Goal: Task Accomplishment & Management: Use online tool/utility

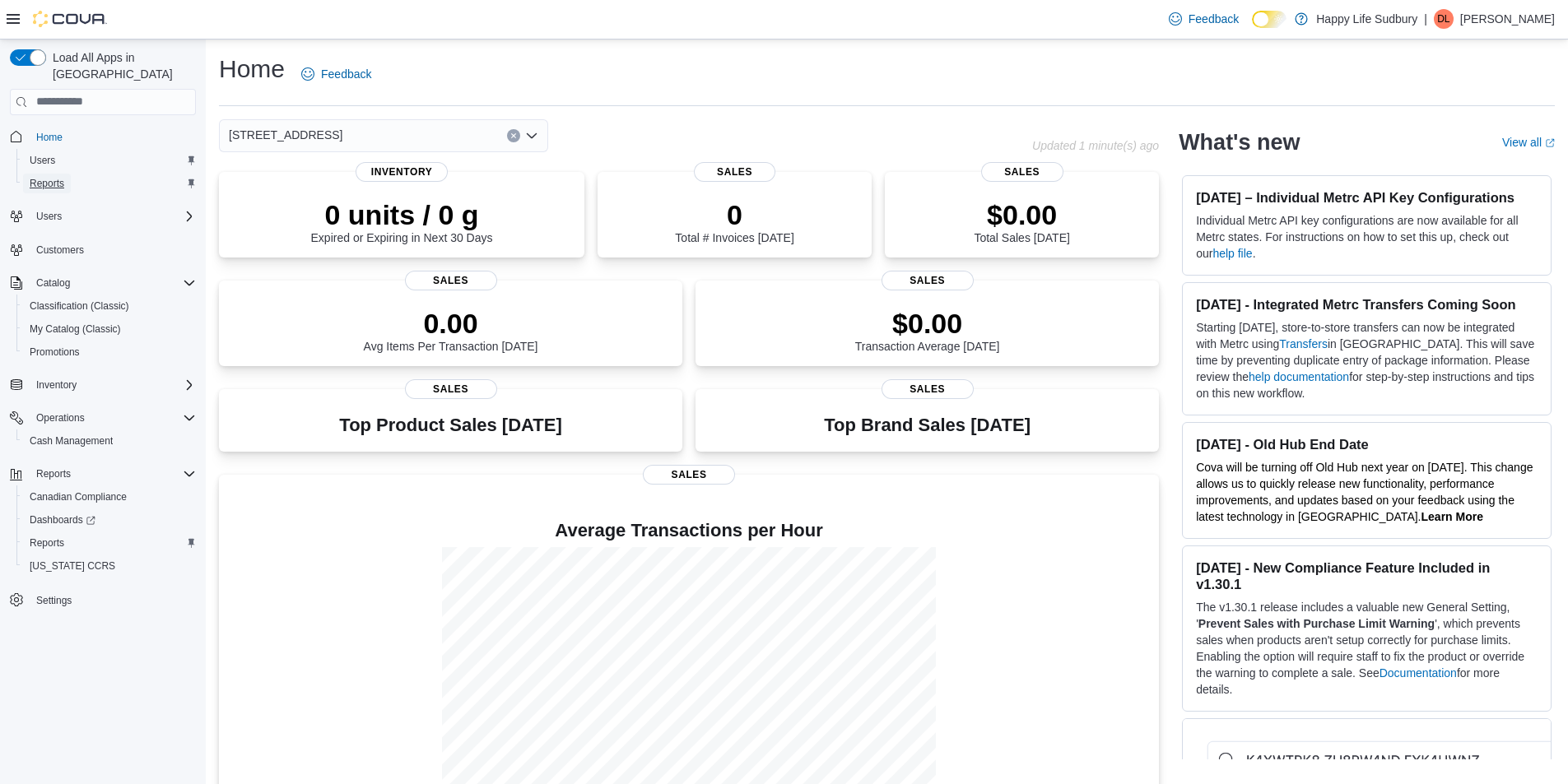
click at [65, 173] on link "Reports" at bounding box center [47, 183] width 48 height 20
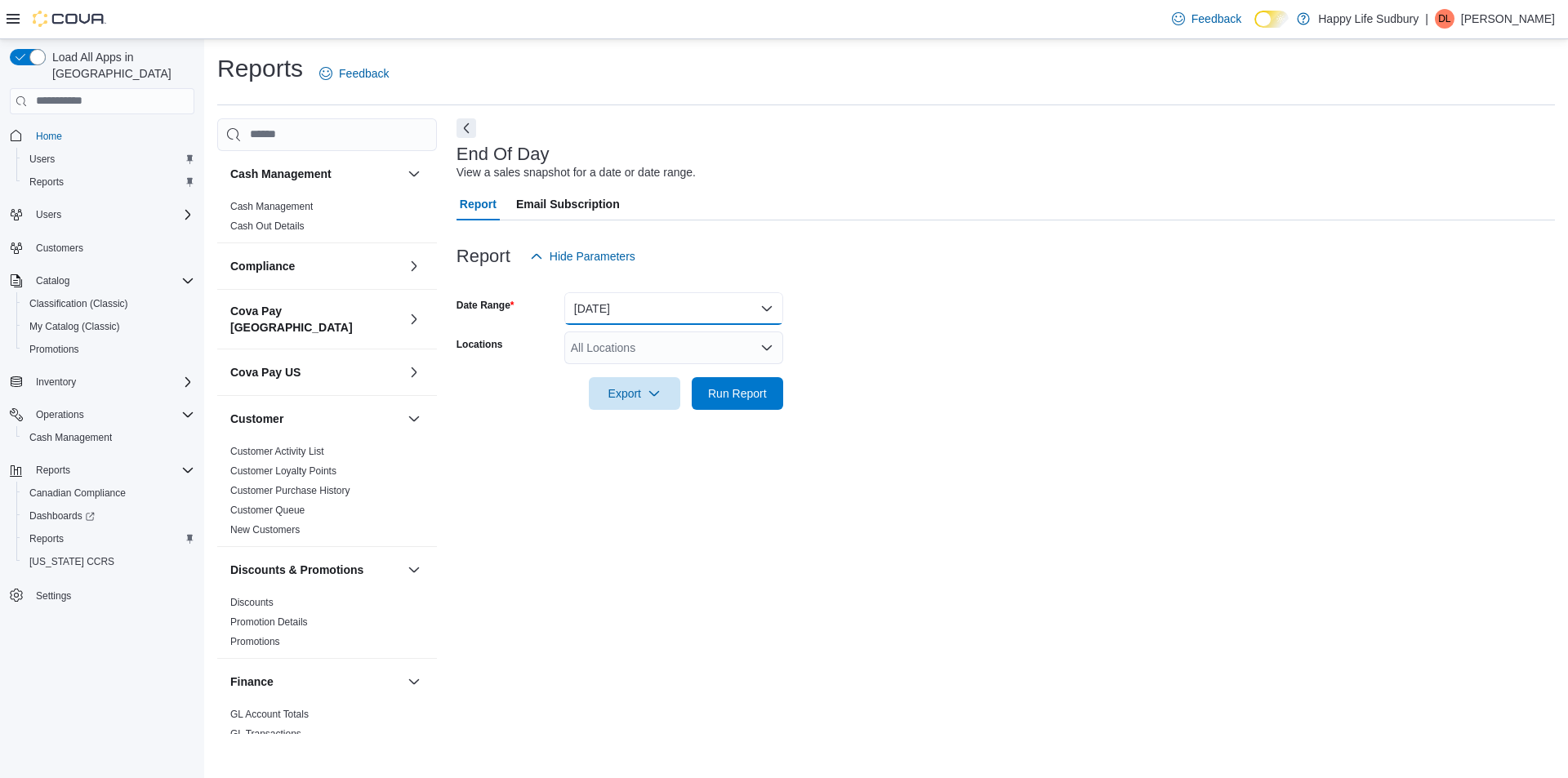
click at [702, 305] on button "Today" at bounding box center [673, 309] width 219 height 33
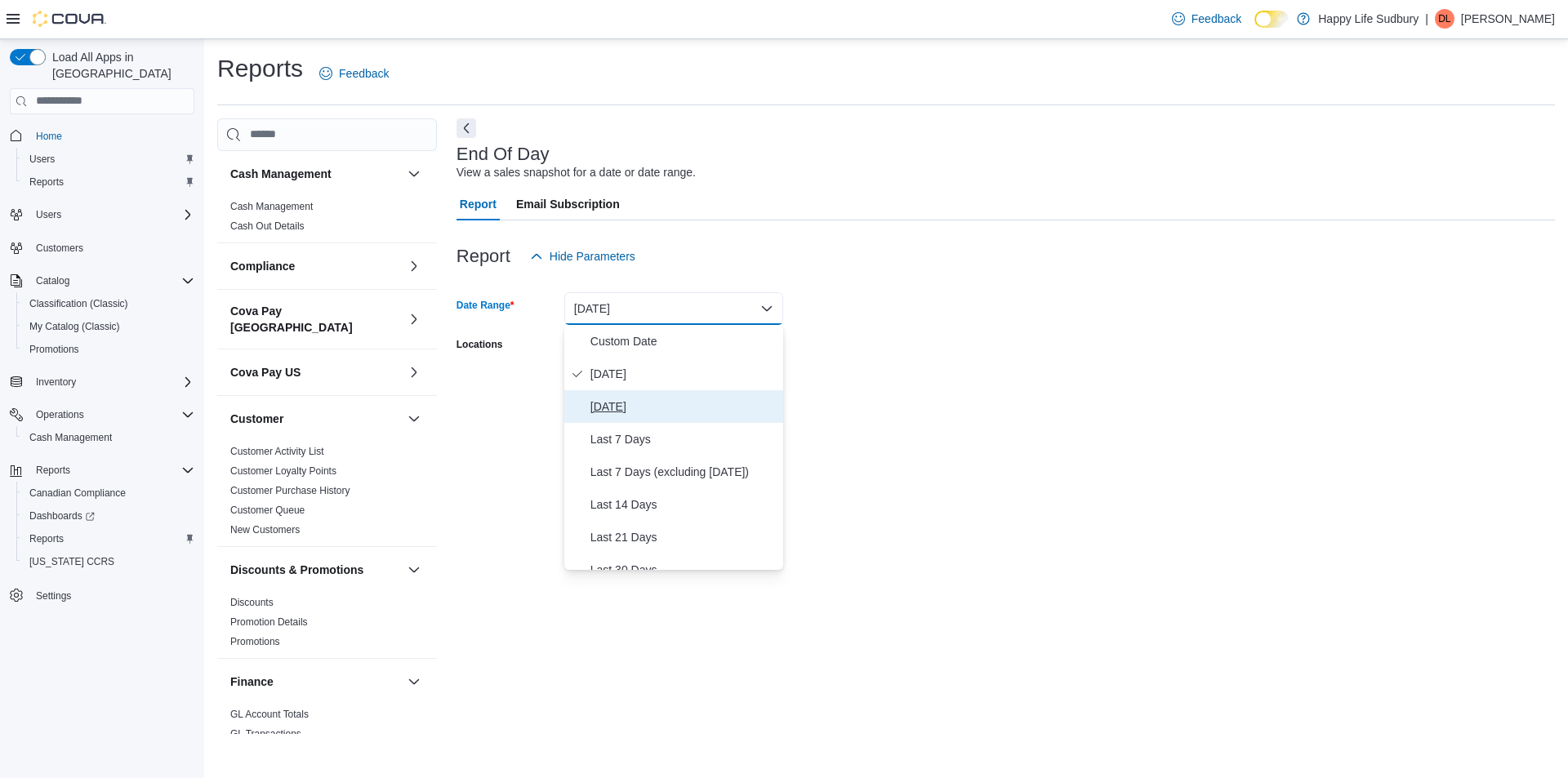
click at [637, 397] on span "Yesterday" at bounding box center [683, 406] width 186 height 20
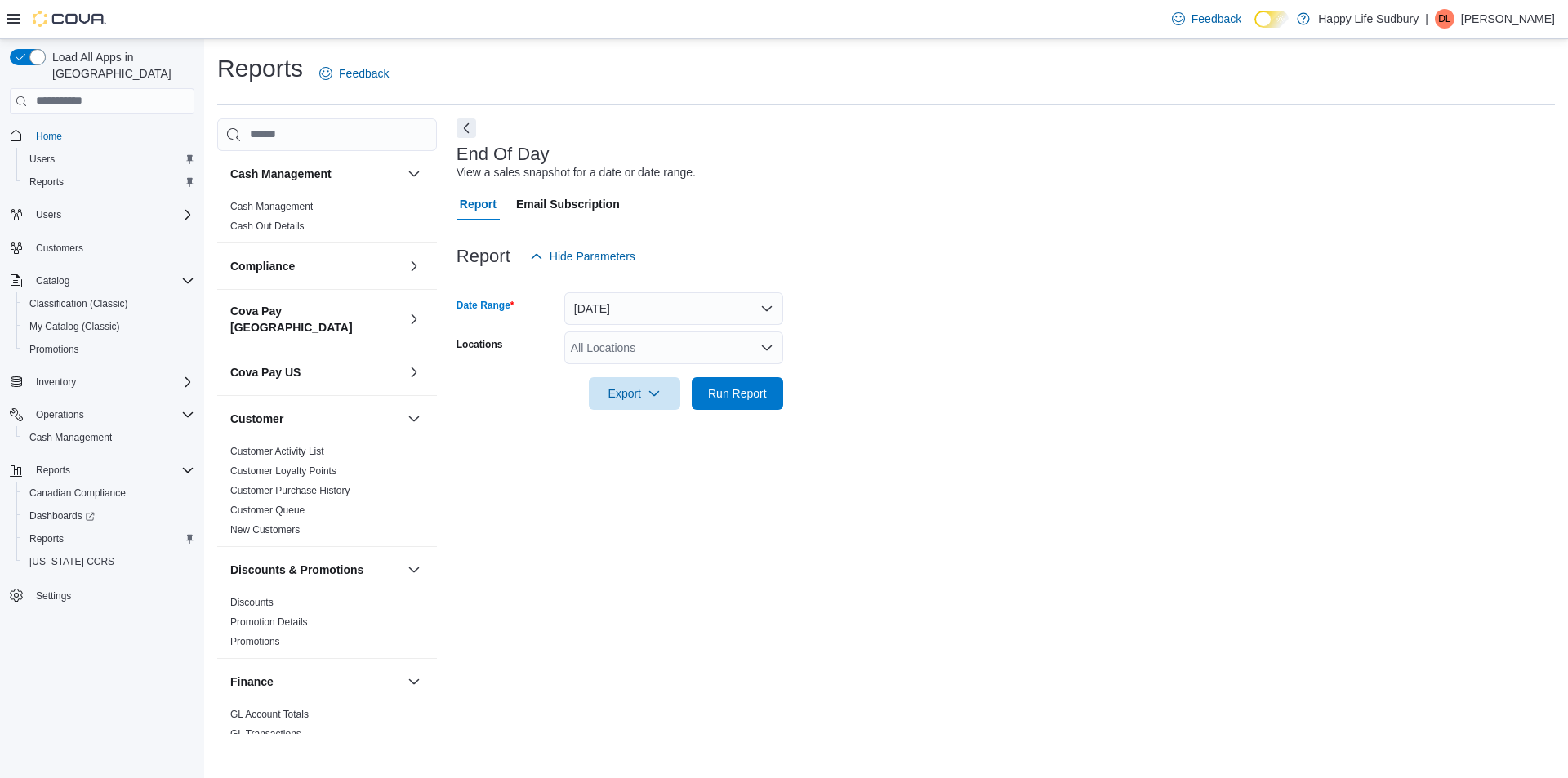
click at [646, 339] on div "All Locations" at bounding box center [673, 348] width 219 height 33
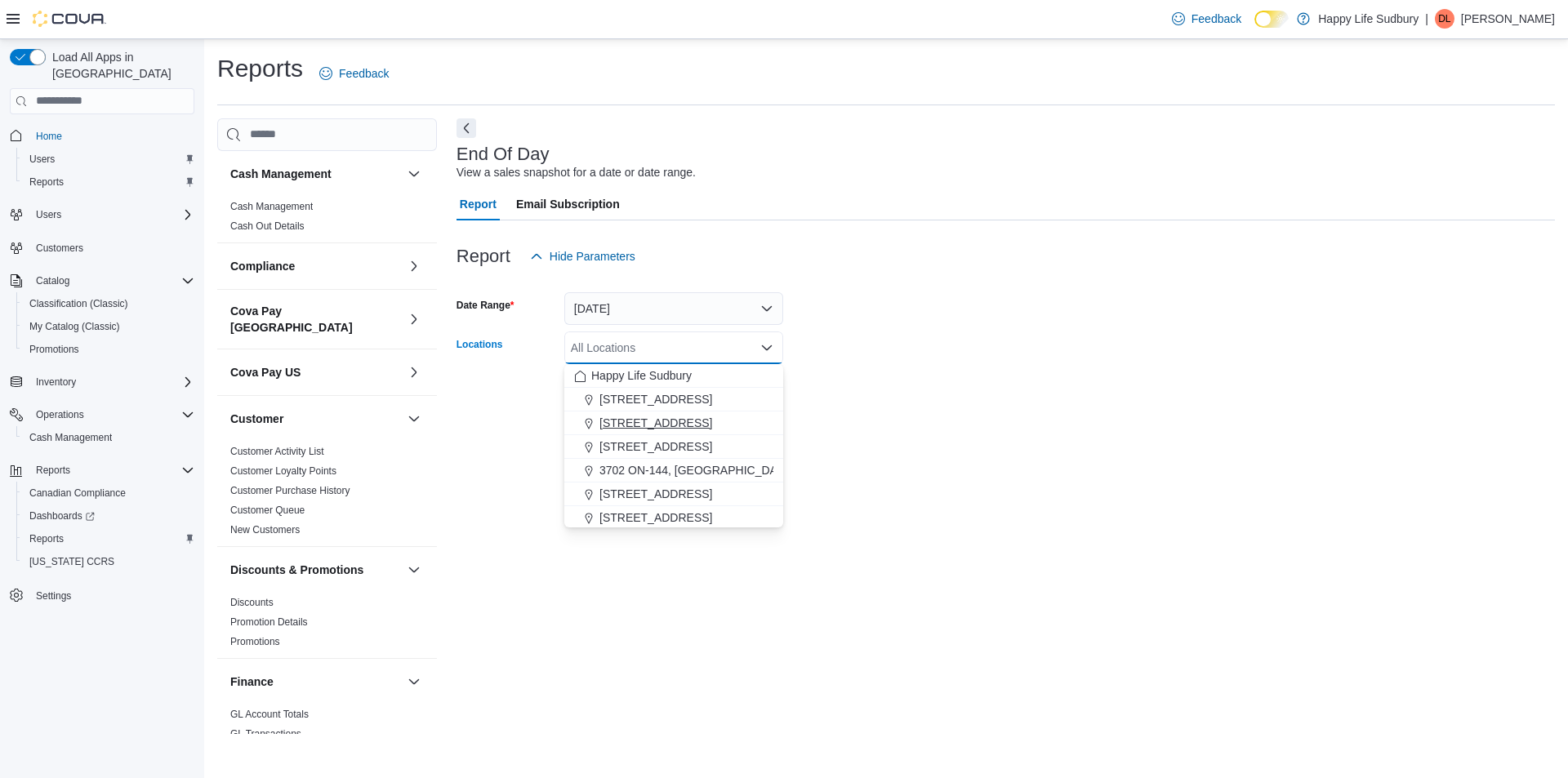
click at [690, 419] on span "1307 Algonquin Ave #1" at bounding box center [656, 423] width 113 height 16
click at [975, 407] on form "Date Range Yesterday Locations 1307 Algonquin Ave #1 Combo box. Selected. 1307 …" at bounding box center [1005, 341] width 1099 height 137
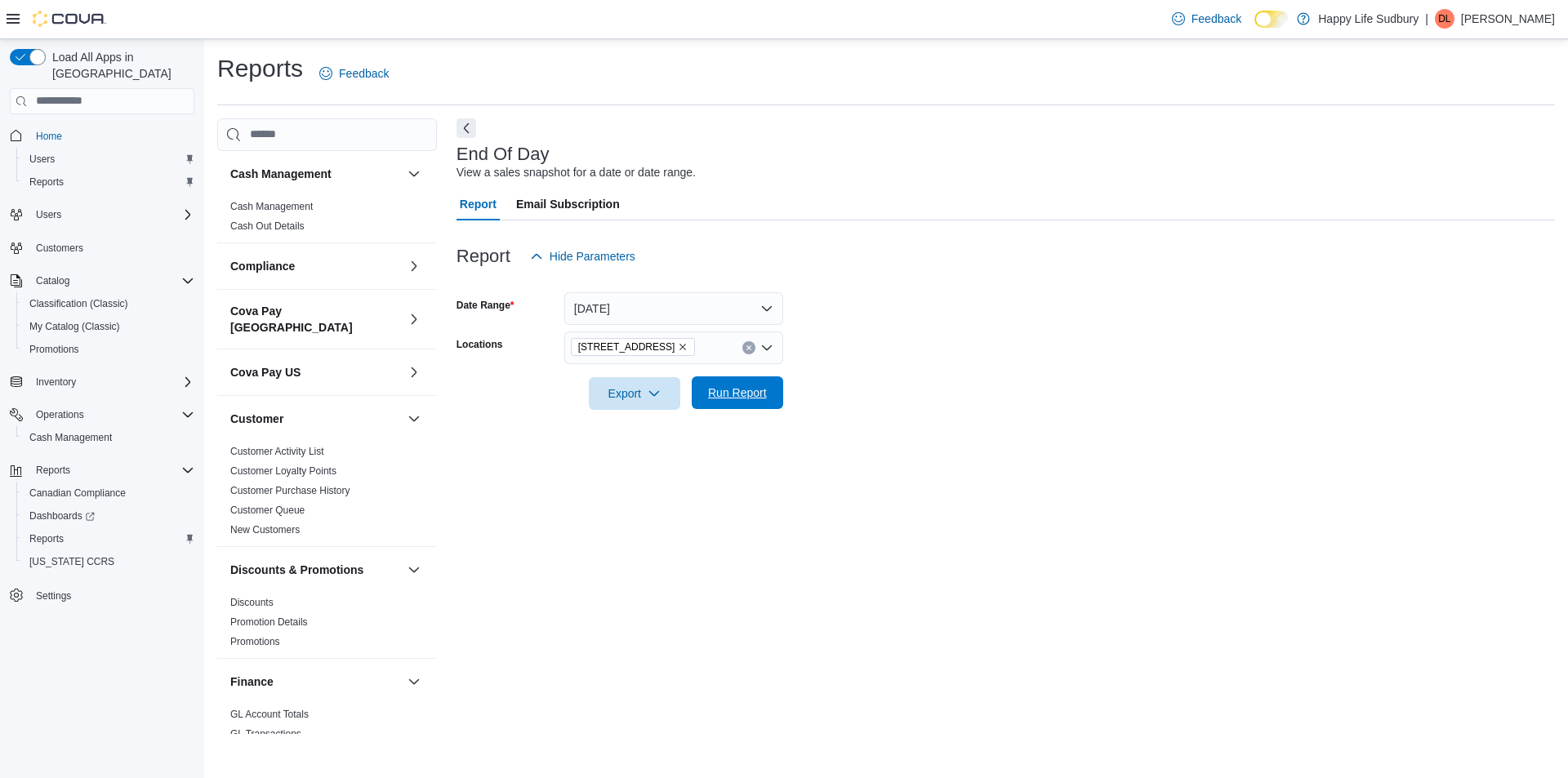
drag, startPoint x: 775, startPoint y: 399, endPoint x: 730, endPoint y: 400, distance: 45.0
click at [774, 399] on button "Run Report" at bounding box center [737, 393] width 92 height 33
click at [629, 396] on span "Export" at bounding box center [628, 393] width 72 height 33
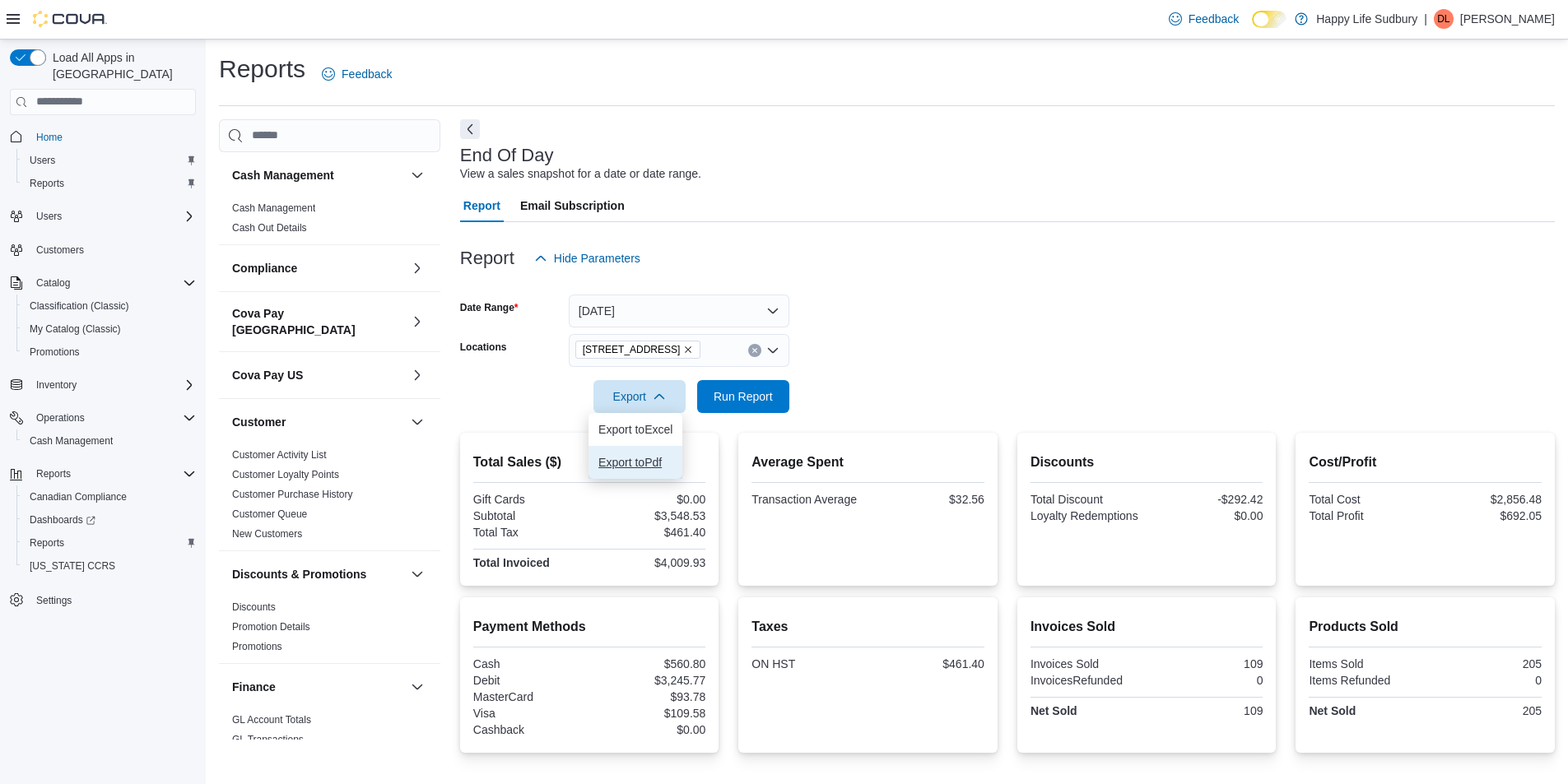
click at [666, 454] on button "Export to Pdf" at bounding box center [636, 462] width 94 height 33
click at [743, 399] on span "Run Report" at bounding box center [743, 396] width 59 height 17
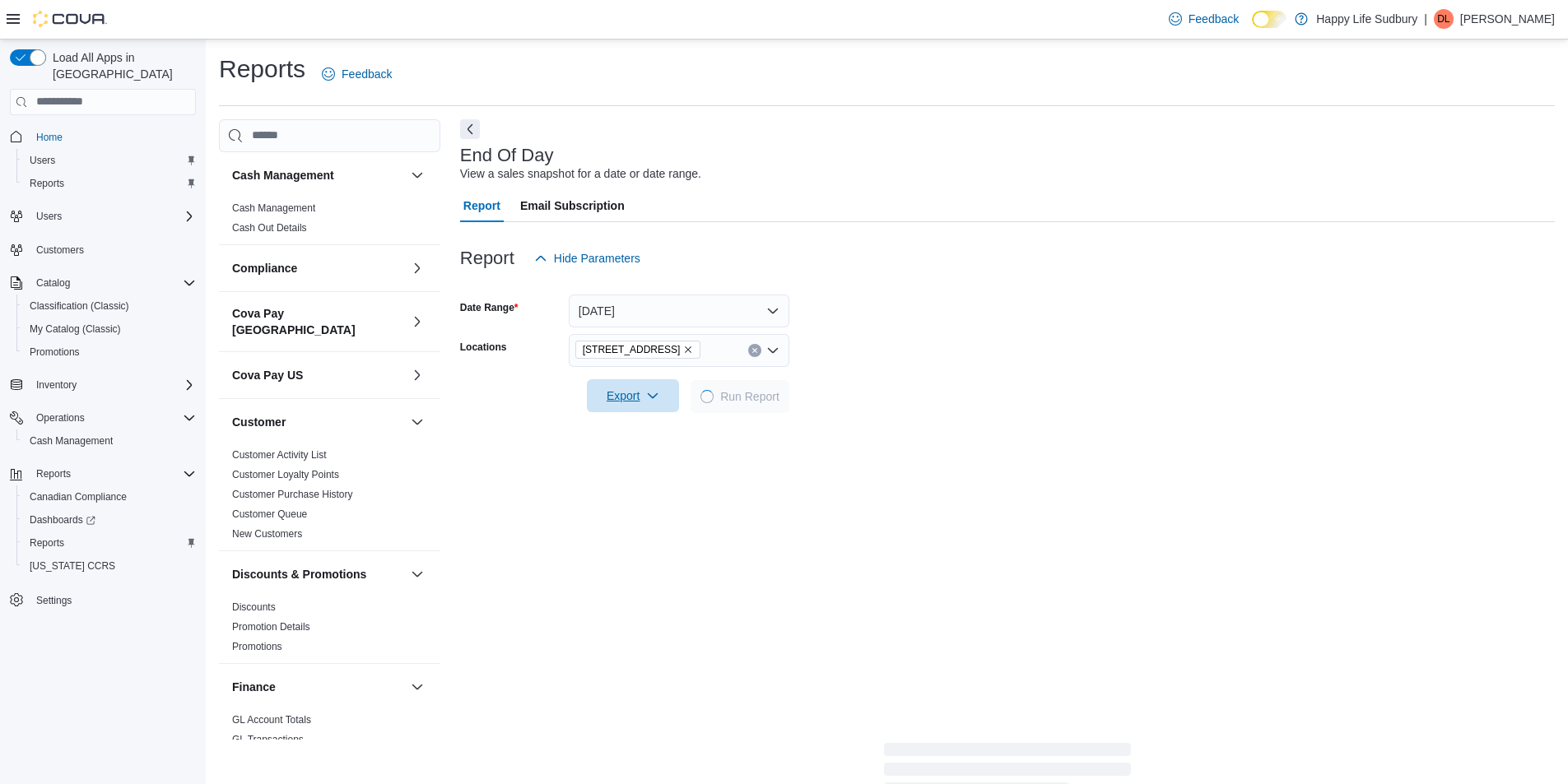
click at [651, 393] on span "Export" at bounding box center [633, 396] width 73 height 33
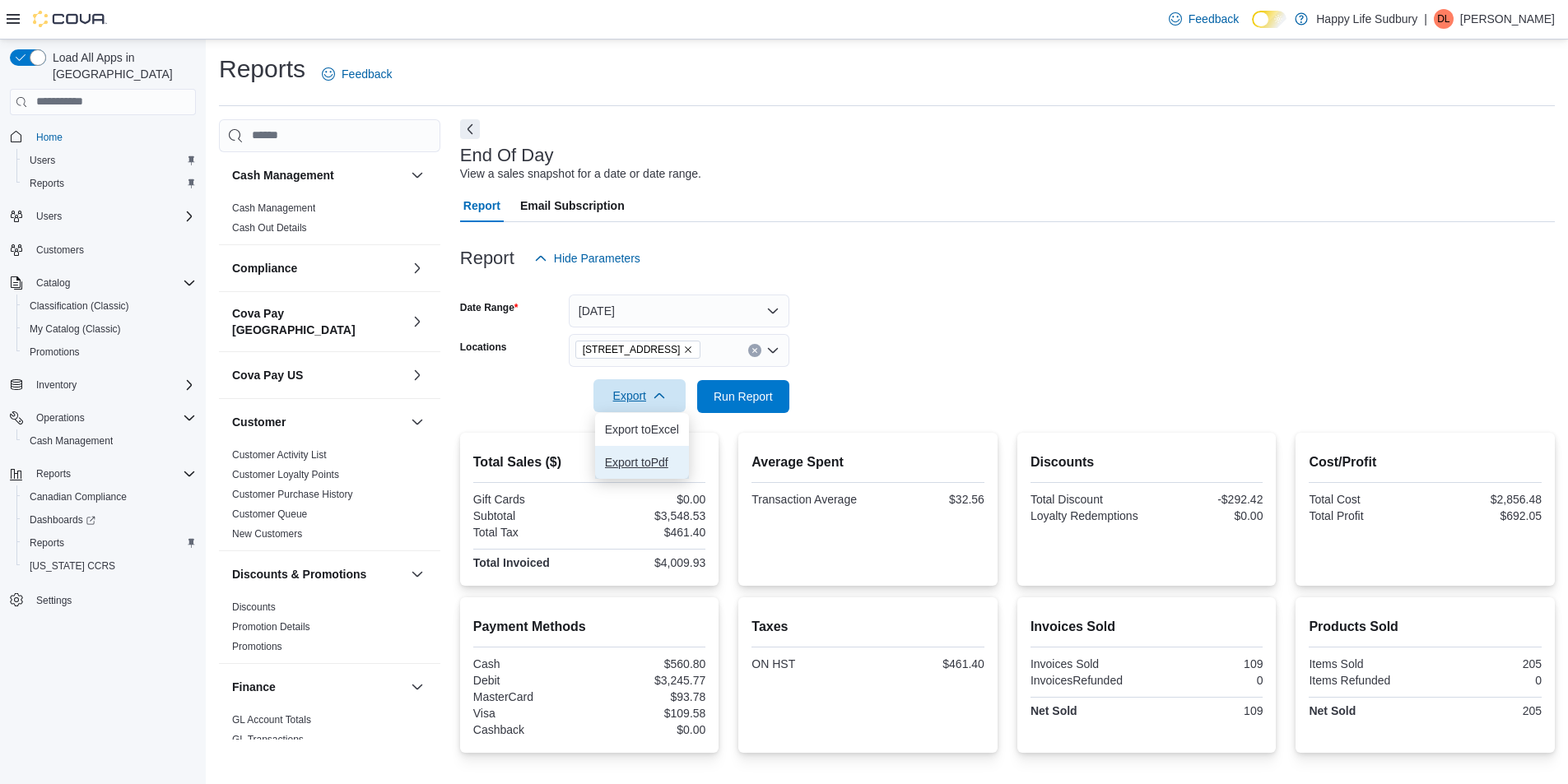
click at [669, 460] on span "Export to Pdf" at bounding box center [642, 462] width 74 height 13
